Goal: Information Seeking & Learning: Find specific fact

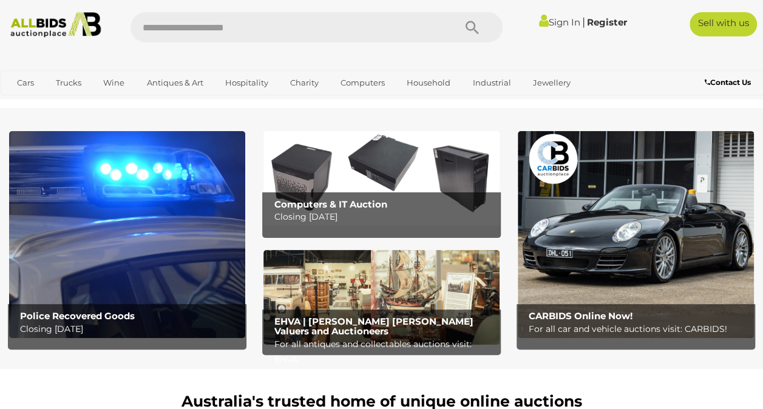
click at [242, 24] on input "text" at bounding box center [287, 27] width 313 height 30
type input "*******"
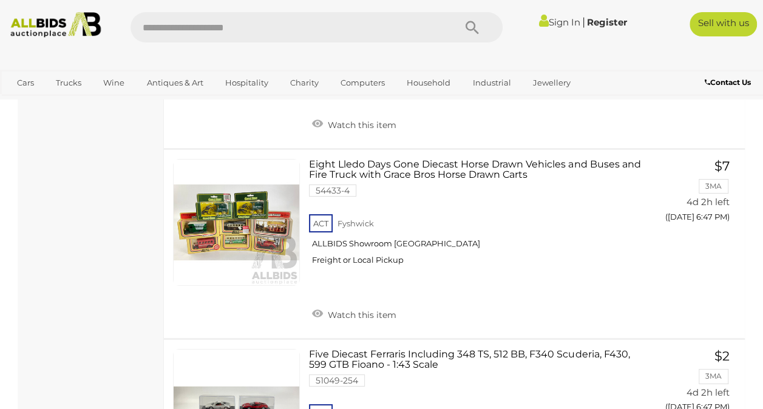
scroll to position [2065, 0]
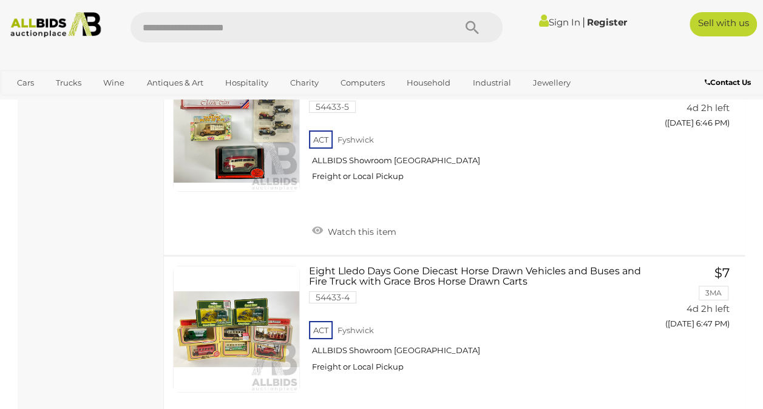
click at [243, 29] on input "text" at bounding box center [287, 27] width 313 height 30
